Goal: Navigation & Orientation: Find specific page/section

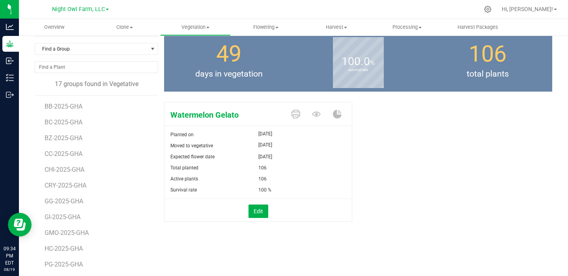
scroll to position [35, 0]
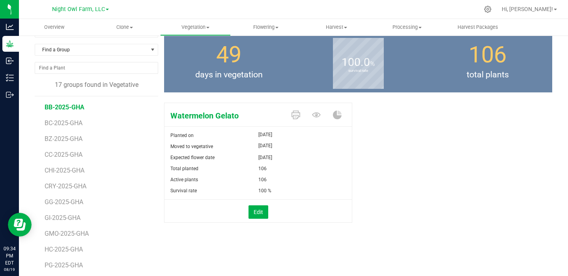
click at [75, 108] on span "BB-2025-GHA" at bounding box center [65, 106] width 40 height 7
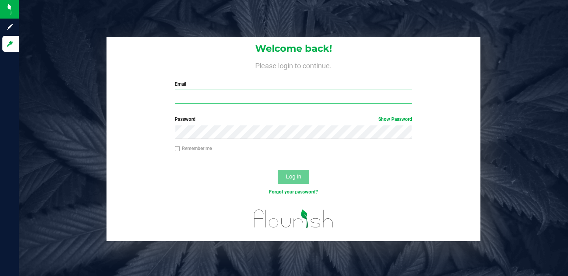
type input "[PERSON_NAME][EMAIL_ADDRESS][DOMAIN_NAME]"
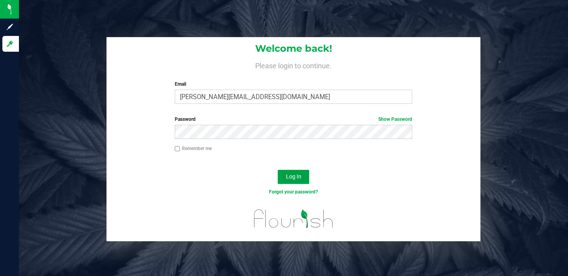
click at [294, 179] on span "Log In" at bounding box center [293, 176] width 15 height 6
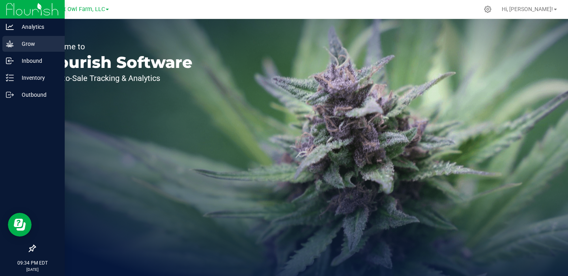
click at [20, 41] on p "Grow" at bounding box center [37, 43] width 47 height 9
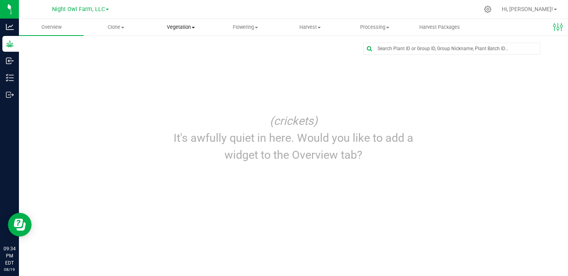
click at [190, 28] on span "Vegetation" at bounding box center [181, 27] width 64 height 7
click at [191, 28] on span "Vegetation" at bounding box center [180, 27] width 65 height 7
click at [192, 28] on span "Vegetation" at bounding box center [180, 27] width 65 height 7
click at [251, 30] on span "Flowering" at bounding box center [245, 27] width 64 height 7
click at [180, 24] on span "Vegetation" at bounding box center [181, 27] width 64 height 7
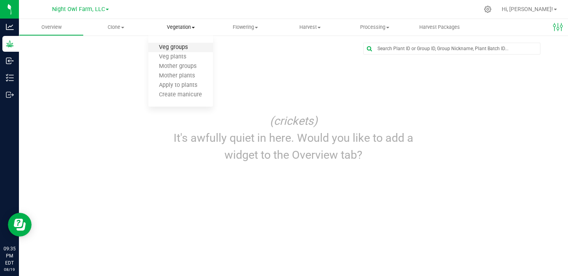
click at [182, 49] on span "Veg groups" at bounding box center [173, 47] width 50 height 7
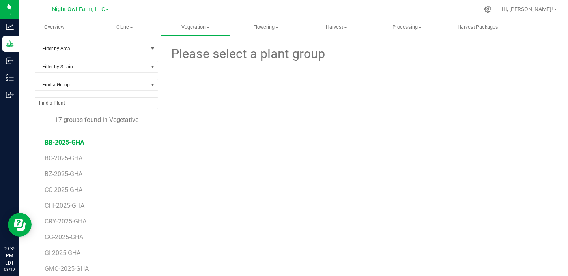
click at [64, 140] on span "BB-2025-GHA" at bounding box center [65, 142] width 40 height 7
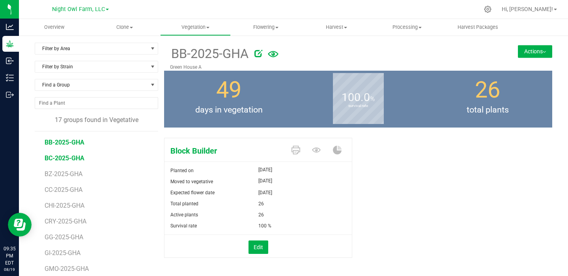
click at [64, 155] on span "BC-2025-GHA" at bounding box center [65, 157] width 40 height 7
click at [67, 170] on span "BZ-2025-GHA" at bounding box center [65, 173] width 40 height 7
click at [73, 155] on span "BC-2025-GHA" at bounding box center [65, 157] width 40 height 7
click at [73, 144] on span "BB-2025-GHA" at bounding box center [65, 142] width 40 height 7
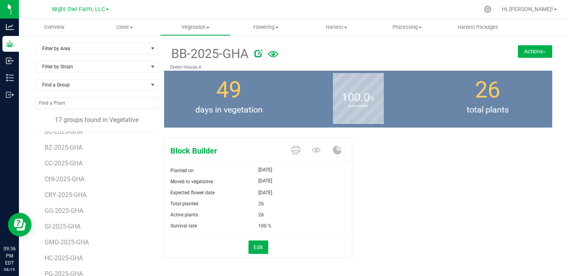
scroll to position [27, 0]
click at [73, 178] on span "CHI-2025-GHA" at bounding box center [66, 178] width 42 height 7
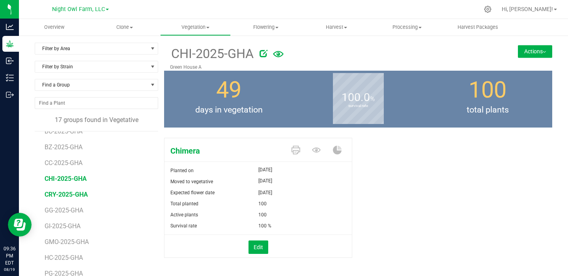
click at [55, 194] on span "CRY-2025-GHA" at bounding box center [66, 194] width 43 height 7
click at [58, 208] on span "GG-2025-GHA" at bounding box center [65, 209] width 41 height 7
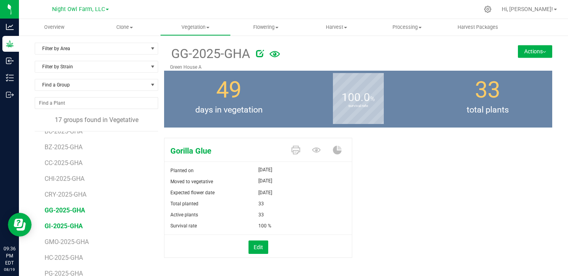
click at [54, 227] on span "GI-2025-GHA" at bounding box center [64, 225] width 38 height 7
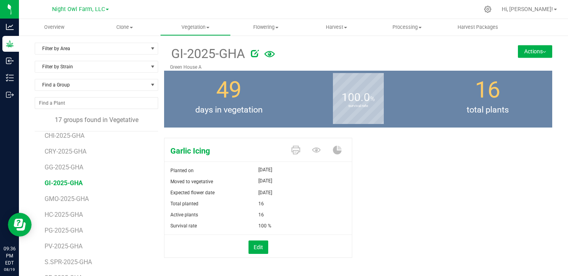
scroll to position [76, 0]
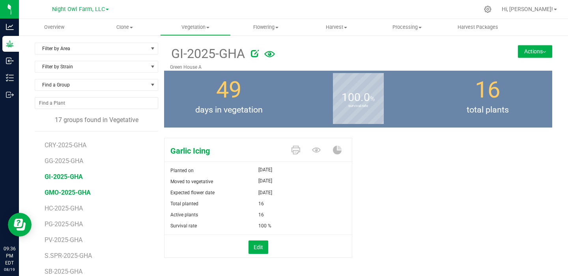
click at [61, 194] on span "GMO-2025-GHA" at bounding box center [68, 192] width 46 height 7
click at [64, 209] on span "HC-2025-GHA" at bounding box center [65, 207] width 40 height 7
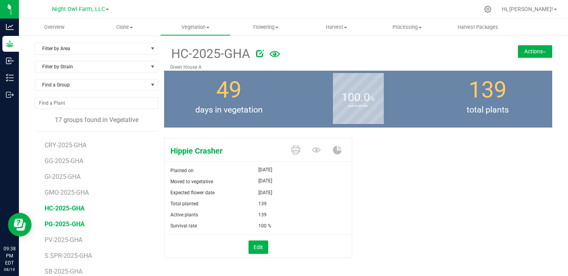
click at [67, 222] on span "PG-2025-GHA" at bounding box center [65, 223] width 40 height 7
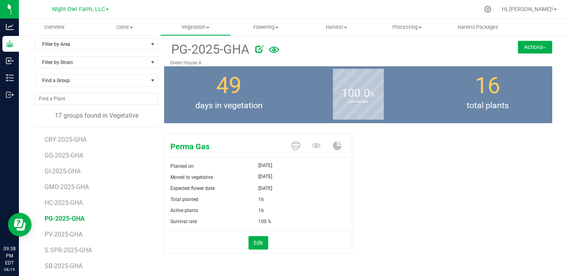
scroll to position [11, 0]
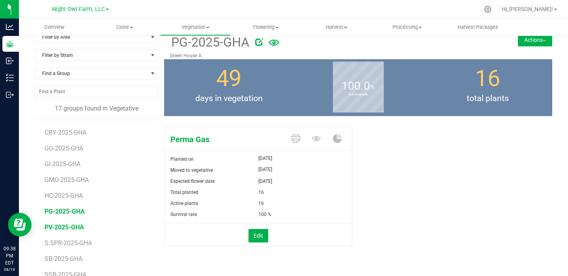
click at [71, 227] on span "PV-2025-GHA" at bounding box center [64, 226] width 39 height 7
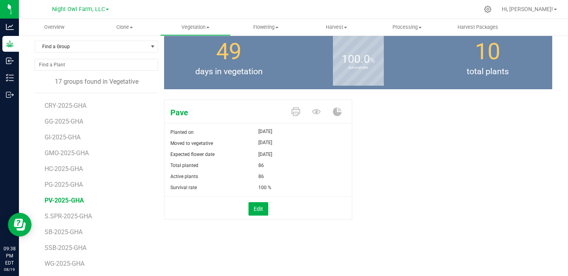
scroll to position [52, 0]
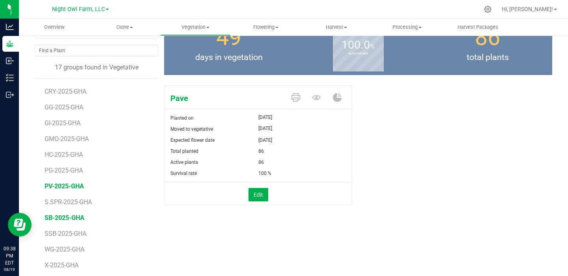
click at [66, 215] on span "SB-2025-GHA" at bounding box center [65, 217] width 40 height 7
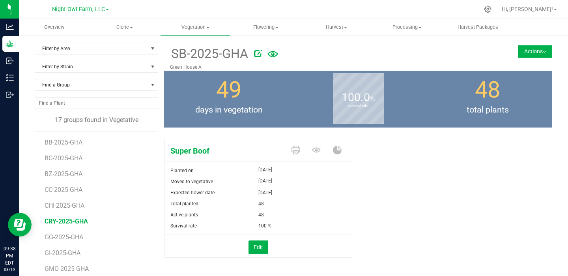
click at [63, 223] on span "CRY-2025-GHA" at bounding box center [66, 220] width 43 height 7
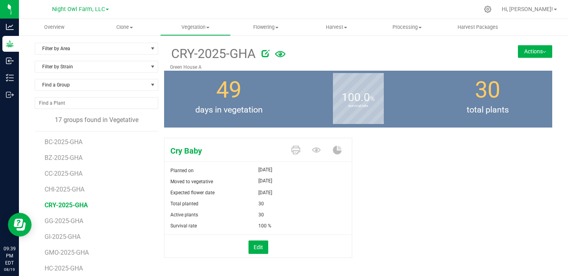
scroll to position [27, 0]
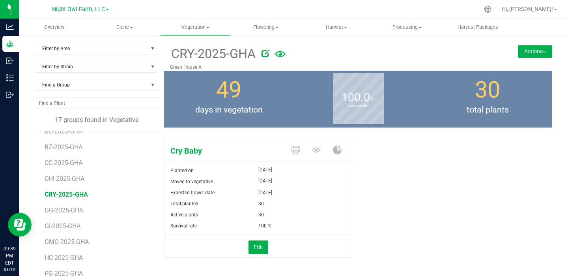
click at [61, 222] on li "GI-2025-GHA" at bounding box center [99, 223] width 108 height 16
click at [60, 225] on span "GI-2025-GHA" at bounding box center [64, 225] width 38 height 7
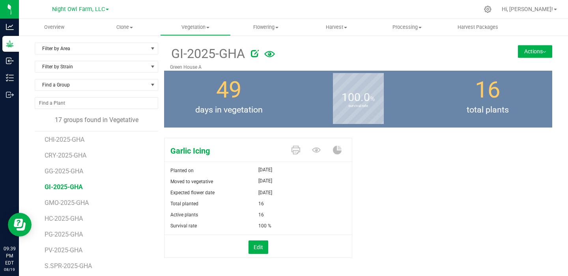
scroll to position [77, 0]
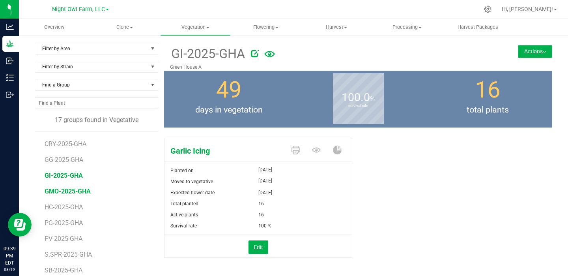
click at [73, 192] on span "GMO-2025-GHA" at bounding box center [68, 190] width 46 height 7
